Goal: Transaction & Acquisition: Purchase product/service

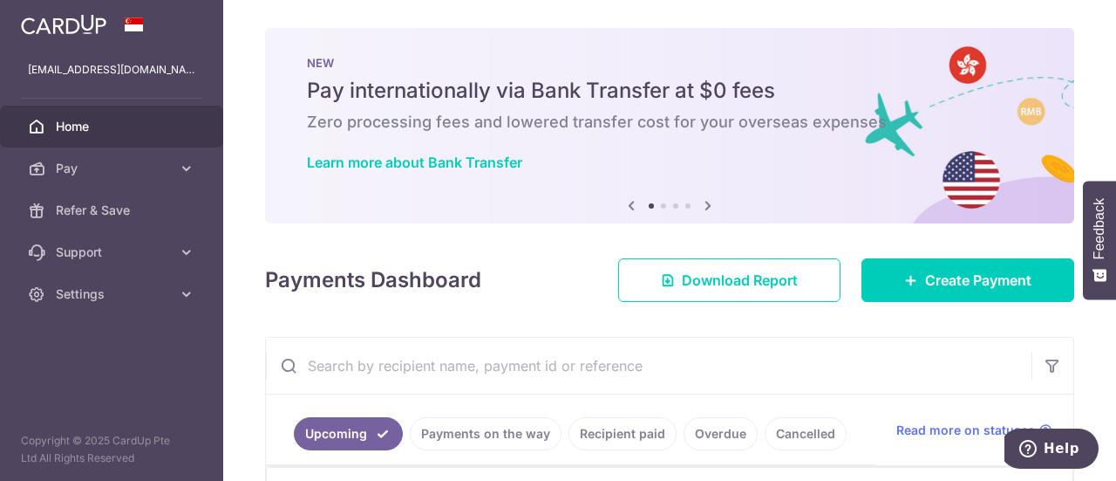
scroll to position [436, 0]
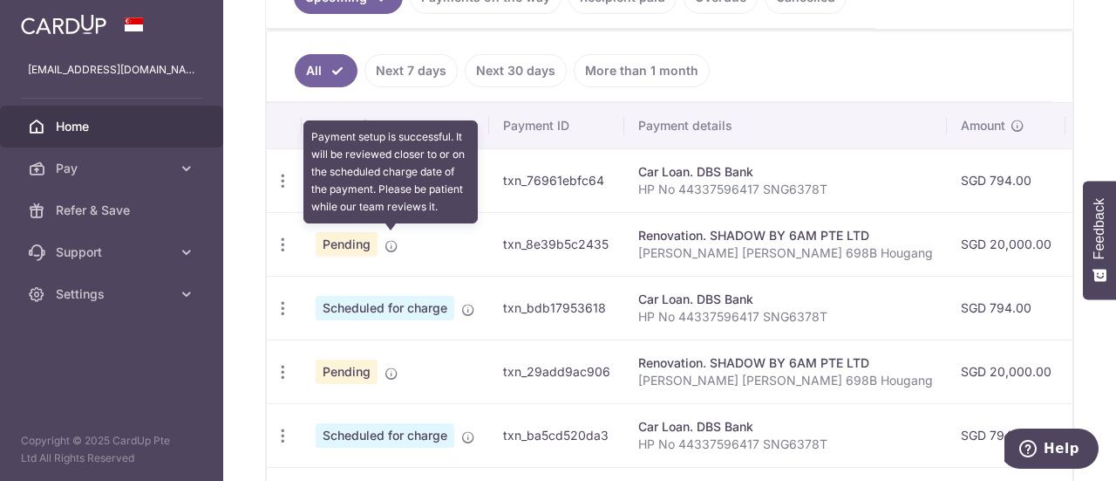
click at [392, 240] on icon at bounding box center [392, 246] width 14 height 14
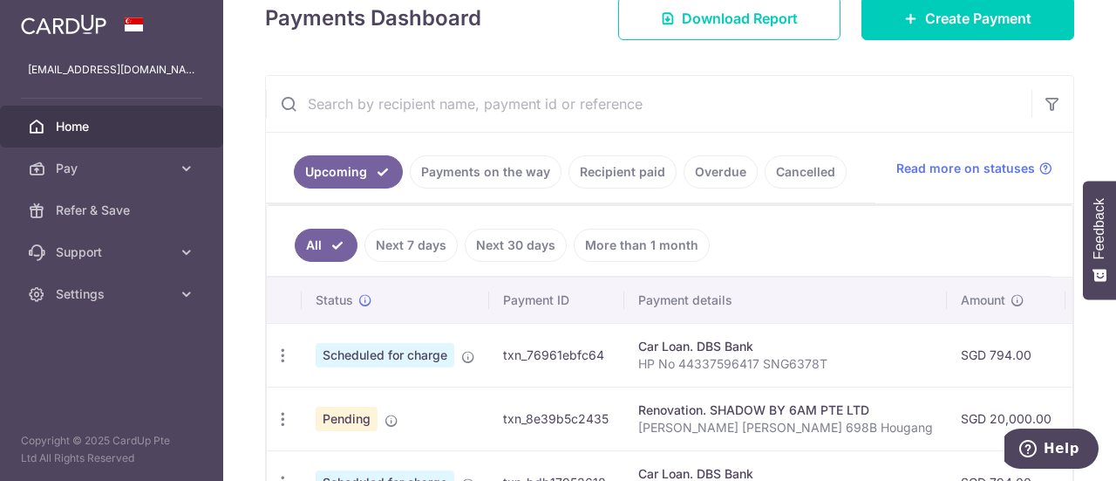
scroll to position [349, 0]
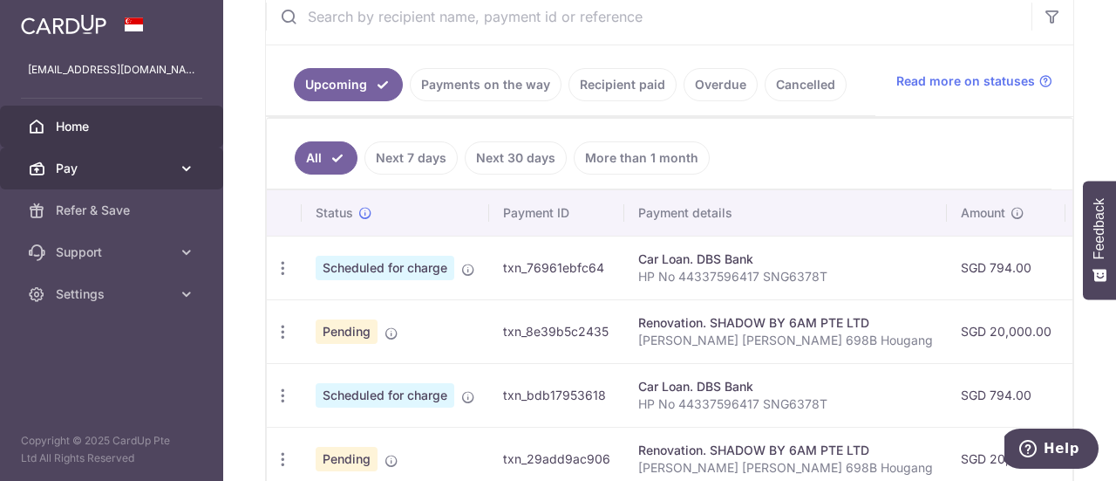
click at [105, 172] on span "Pay" at bounding box center [113, 168] width 115 height 17
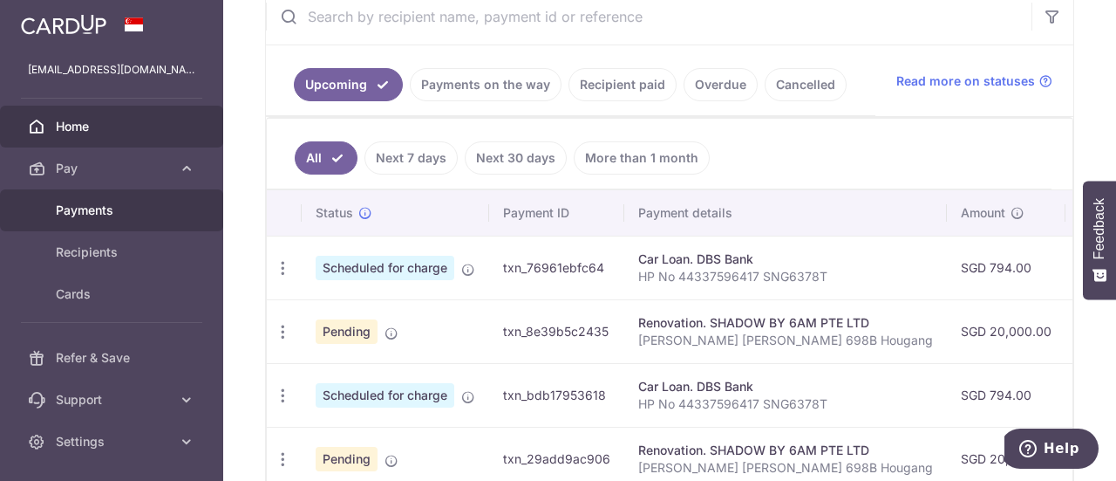
click at [97, 212] on span "Payments" at bounding box center [113, 209] width 115 height 17
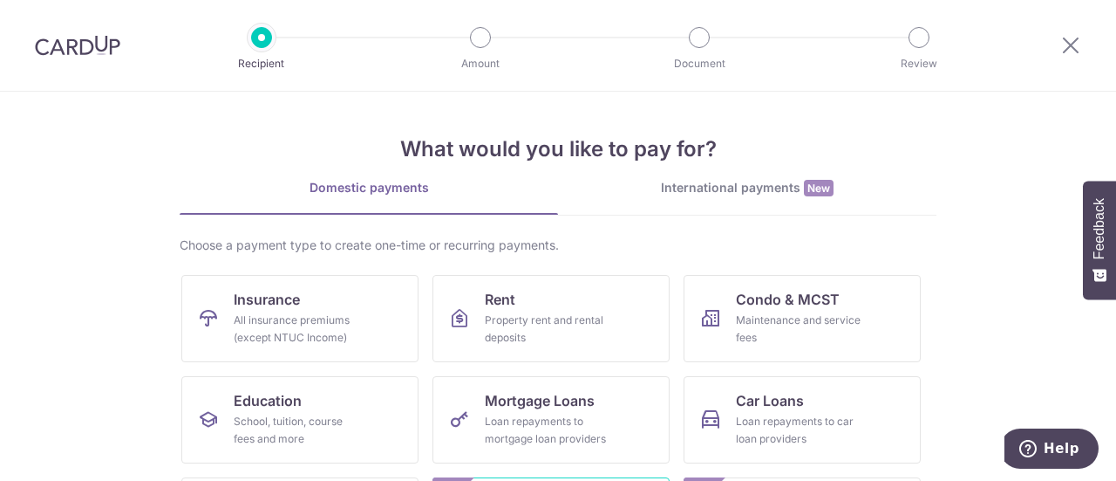
scroll to position [174, 0]
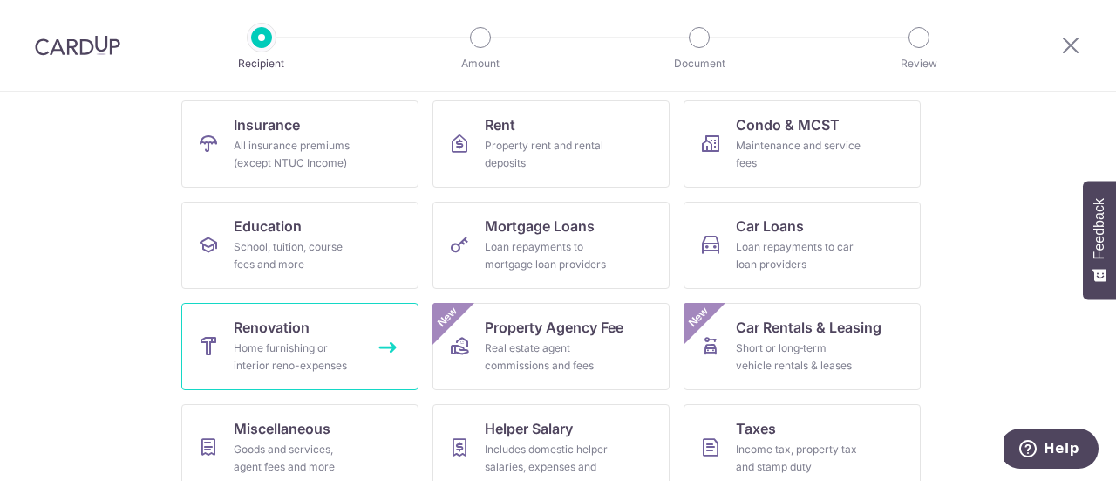
click at [277, 332] on span "Renovation" at bounding box center [272, 327] width 76 height 21
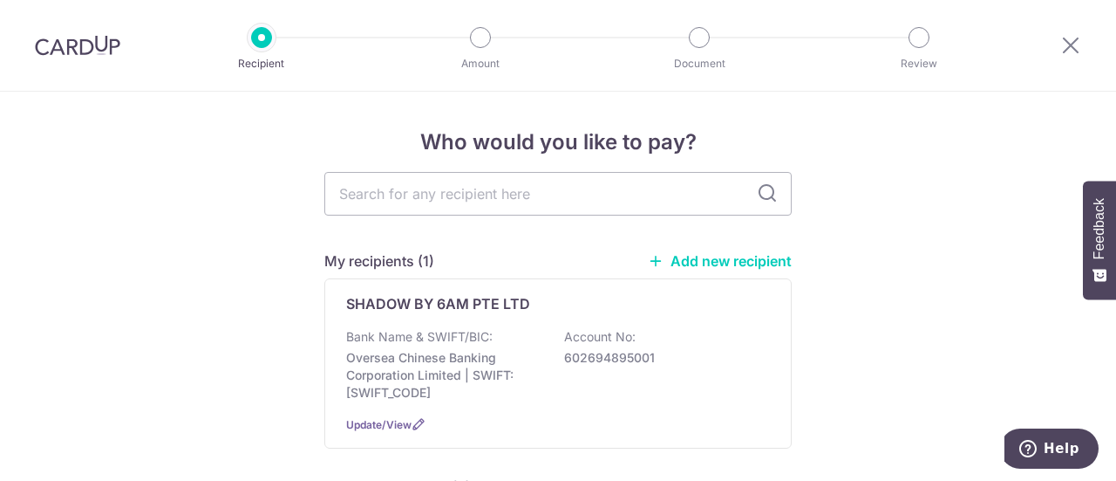
scroll to position [87, 0]
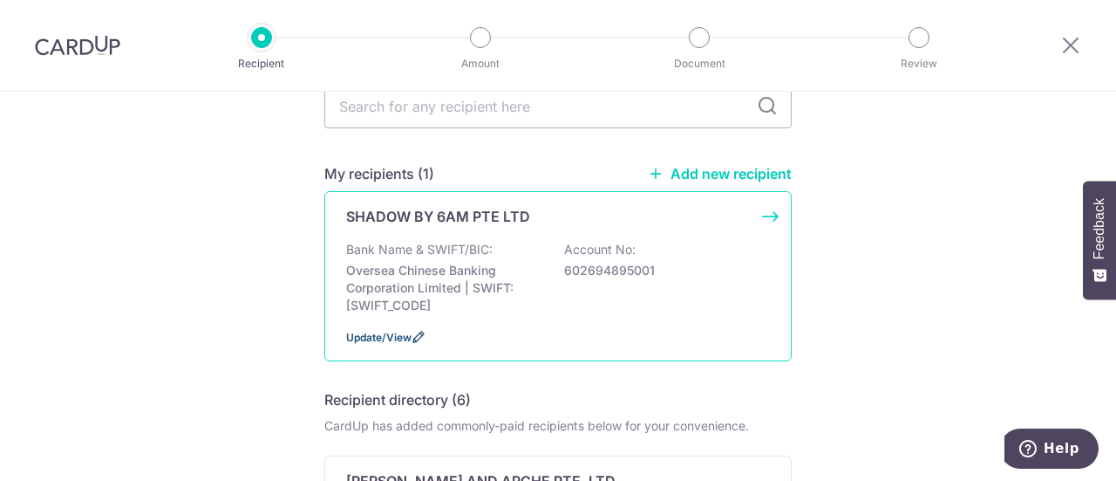
click at [412, 334] on icon at bounding box center [419, 337] width 14 height 14
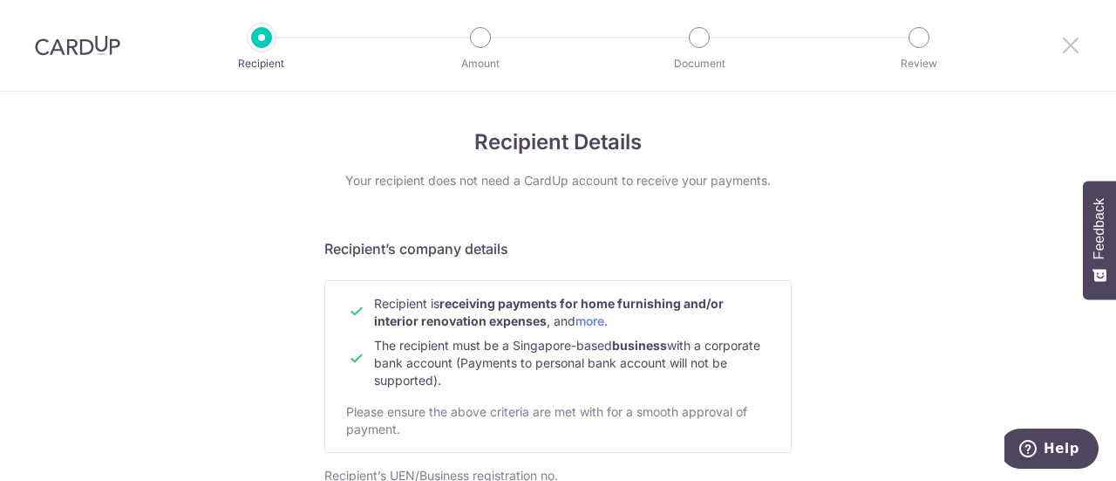
drag, startPoint x: 1073, startPoint y: 53, endPoint x: 623, endPoint y: 76, distance: 450.6
click at [1073, 53] on icon at bounding box center [1070, 45] width 21 height 22
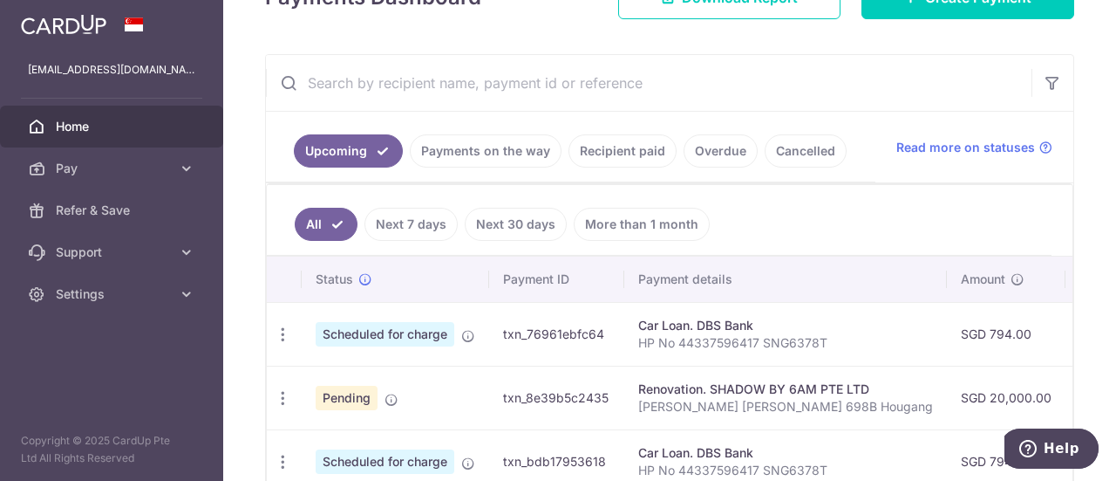
scroll to position [174, 0]
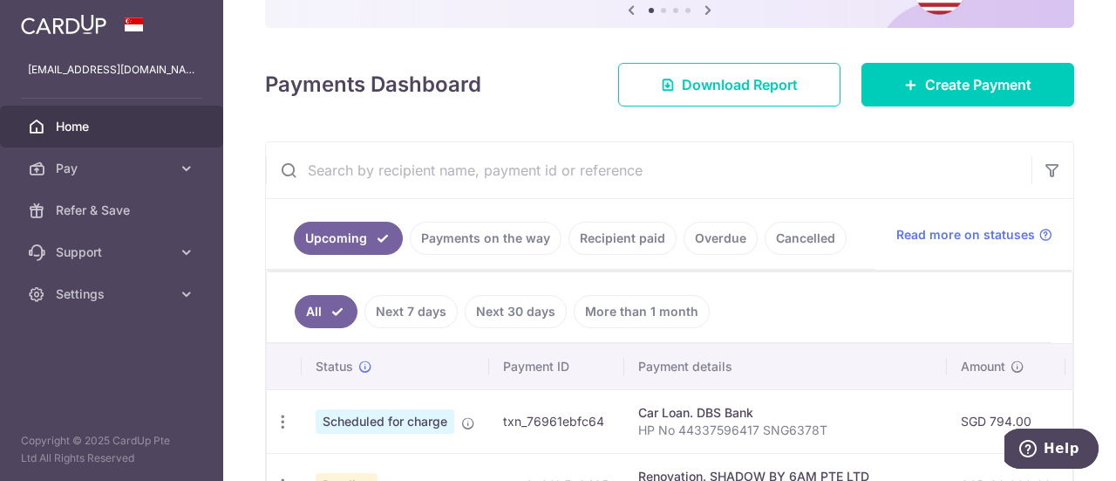
click at [537, 170] on input "text" at bounding box center [649, 170] width 766 height 56
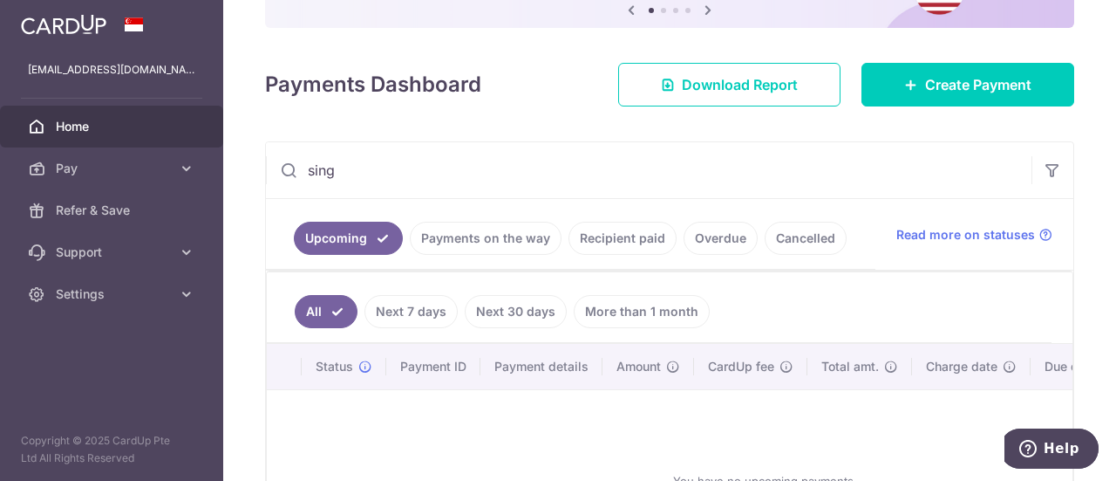
type input "sing"
click at [644, 234] on link "Recipient paid" at bounding box center [623, 238] width 108 height 33
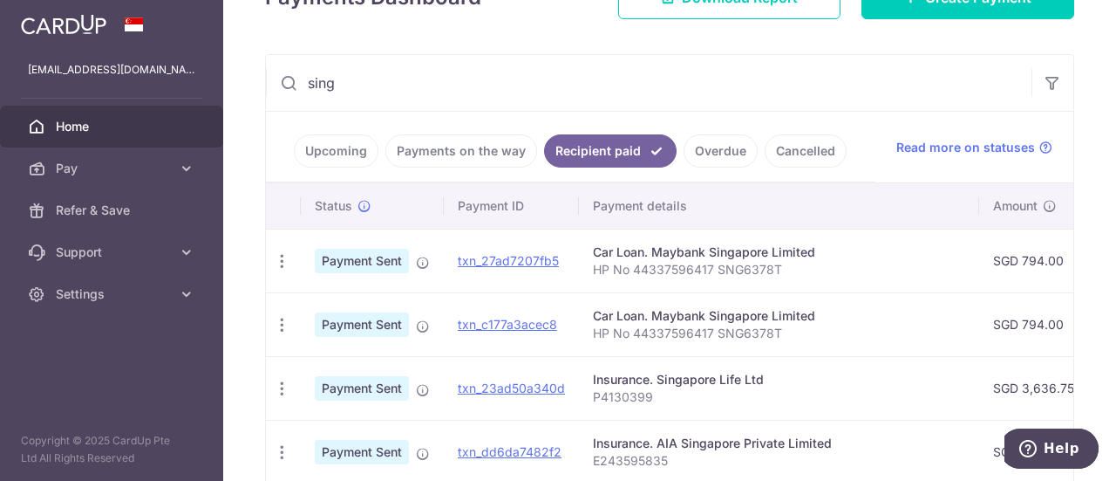
scroll to position [349, 0]
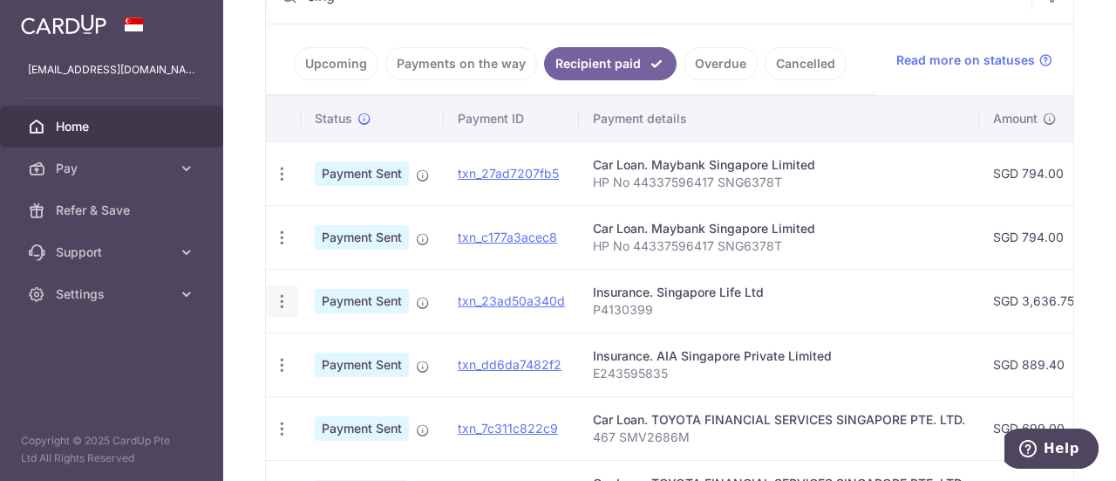
click at [284, 299] on icon "button" at bounding box center [282, 301] width 18 height 18
click at [767, 314] on p "P4130399" at bounding box center [779, 309] width 372 height 17
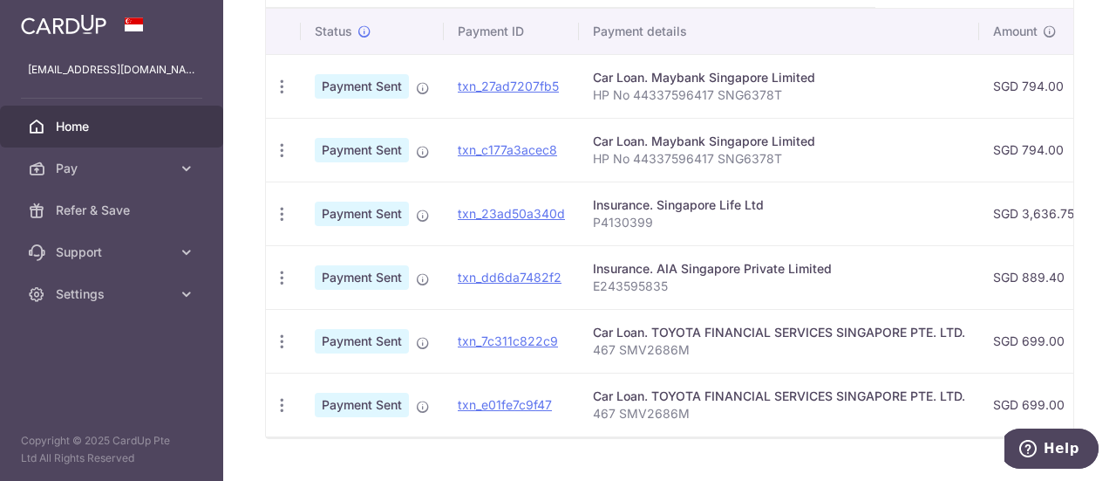
scroll to position [0, 0]
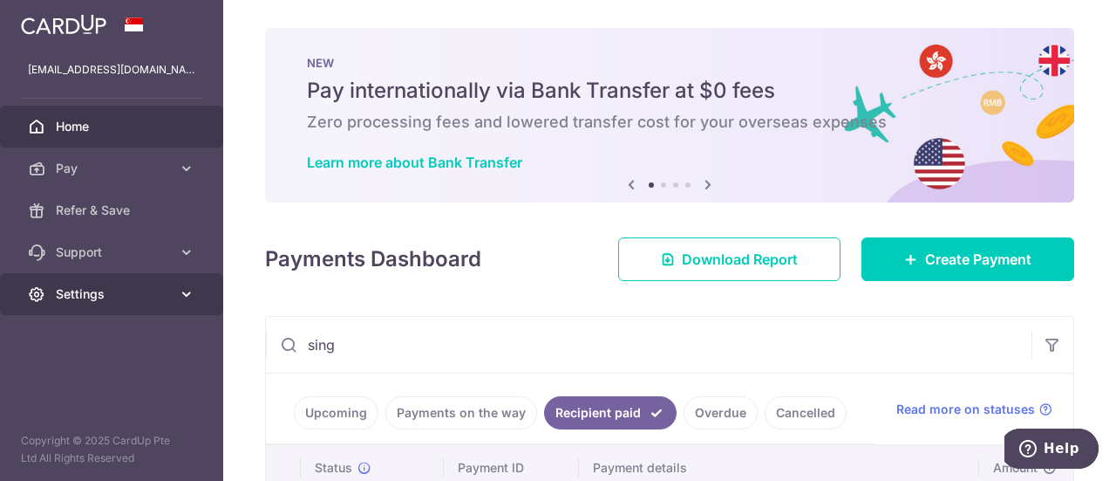
click at [98, 292] on span "Settings" at bounding box center [113, 293] width 115 height 17
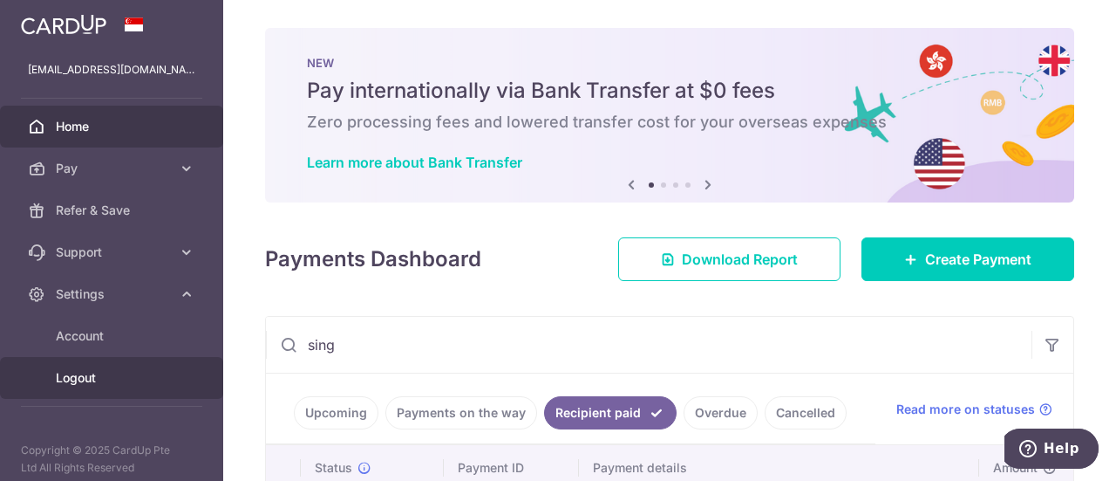
click at [87, 369] on span "Logout" at bounding box center [113, 377] width 115 height 17
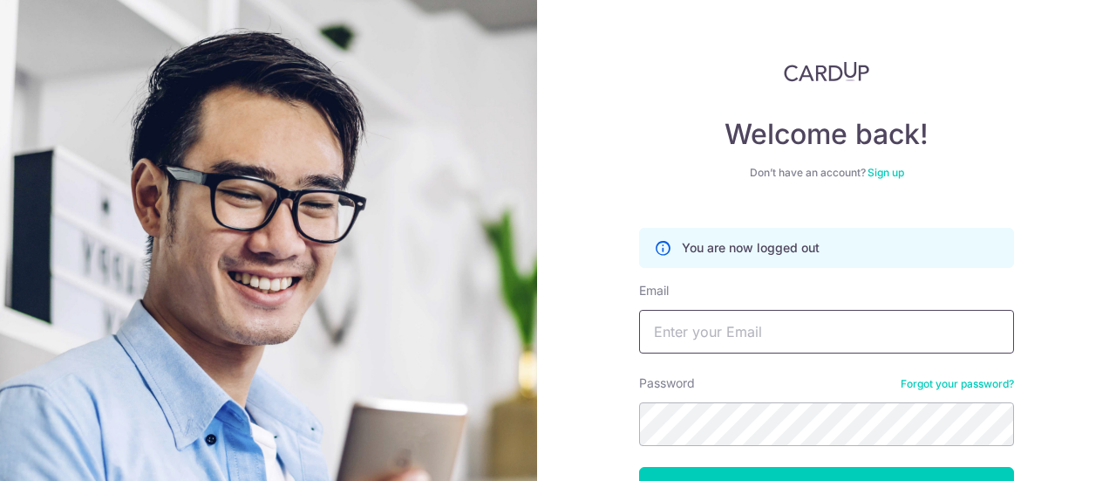
drag, startPoint x: 0, startPoint y: 0, endPoint x: 695, endPoint y: 335, distance: 771.5
click at [695, 335] on input "Email" at bounding box center [826, 332] width 375 height 44
type input "[PERSON_NAME][EMAIL_ADDRESS][PERSON_NAME][DOMAIN_NAME]"
click at [639, 467] on button "Log in" at bounding box center [826, 489] width 375 height 44
